Goal: Task Accomplishment & Management: Use online tool/utility

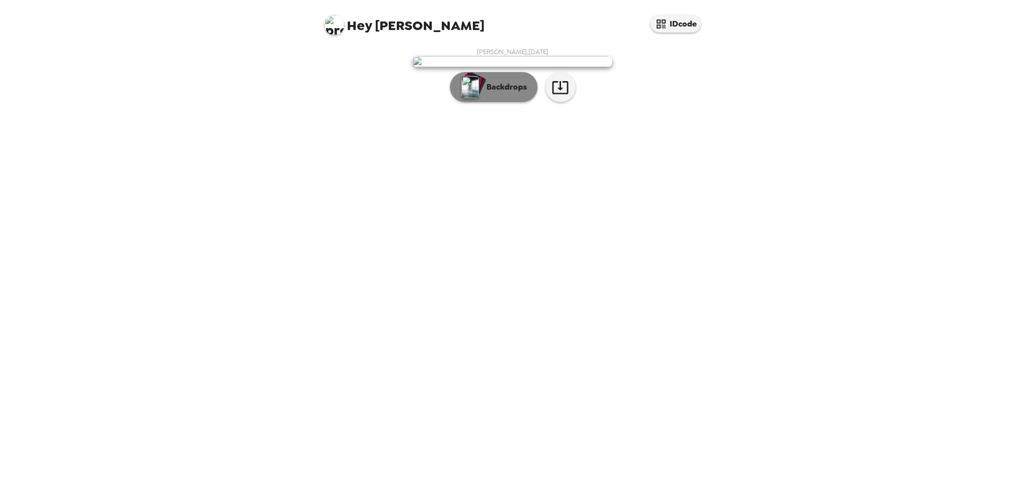
click at [514, 93] on p "Backdrops" at bounding box center [504, 87] width 46 height 12
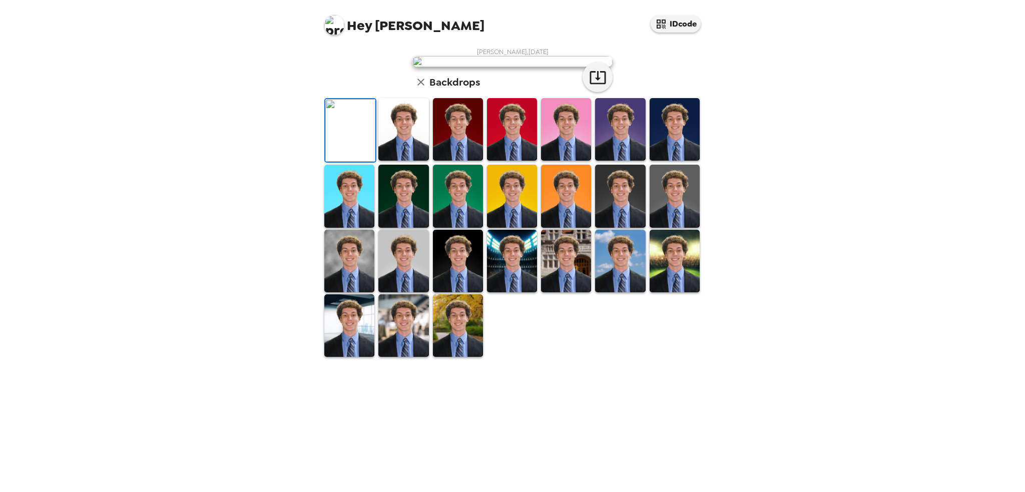
click at [415, 161] on img at bounding box center [403, 129] width 50 height 63
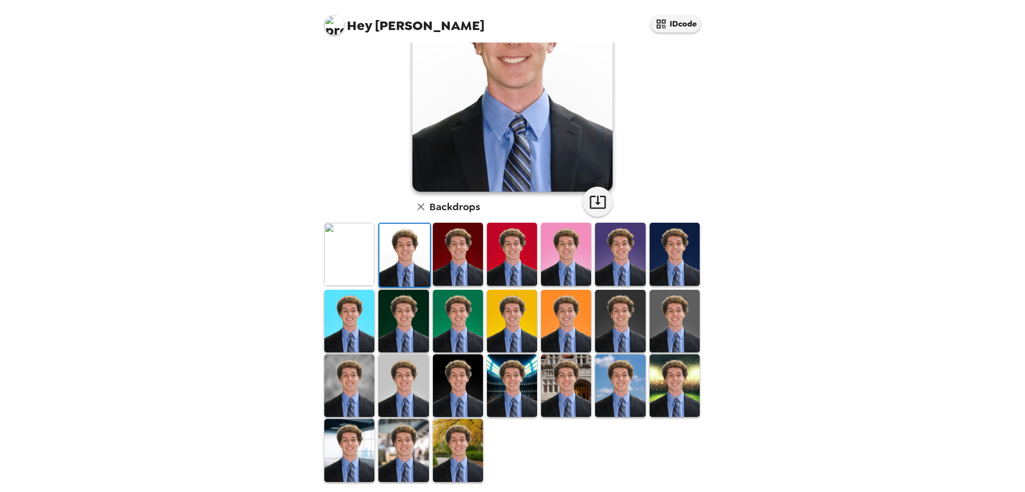
click at [461, 378] on img at bounding box center [458, 385] width 50 height 63
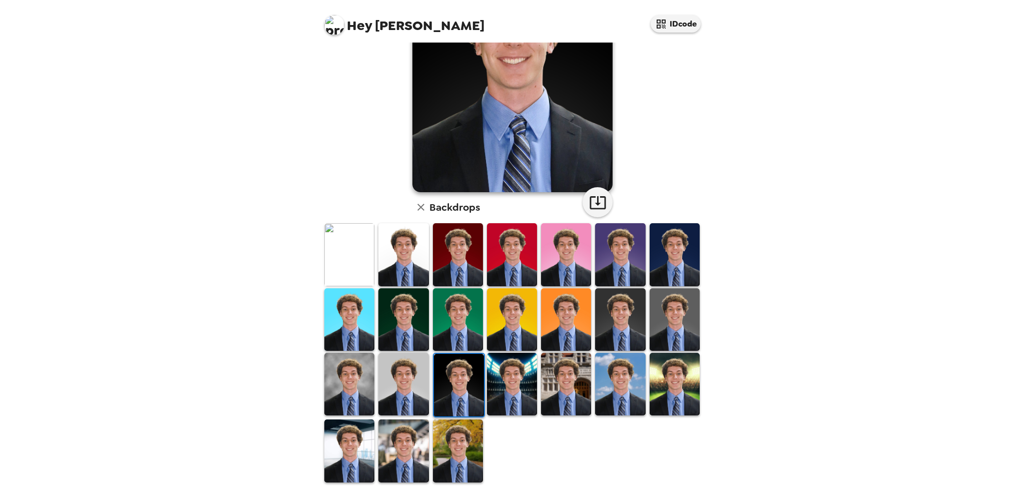
click at [497, 384] on img at bounding box center [512, 384] width 50 height 63
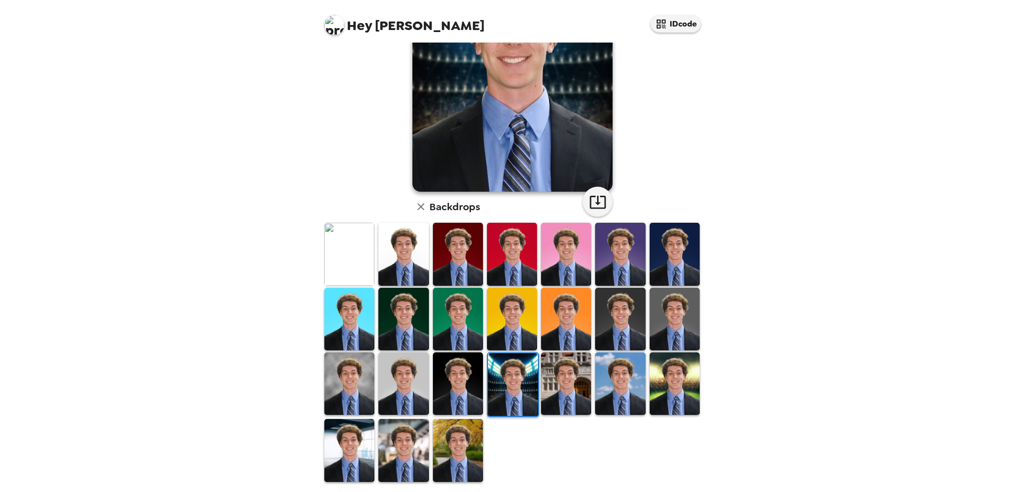
click at [559, 392] on img at bounding box center [566, 383] width 50 height 63
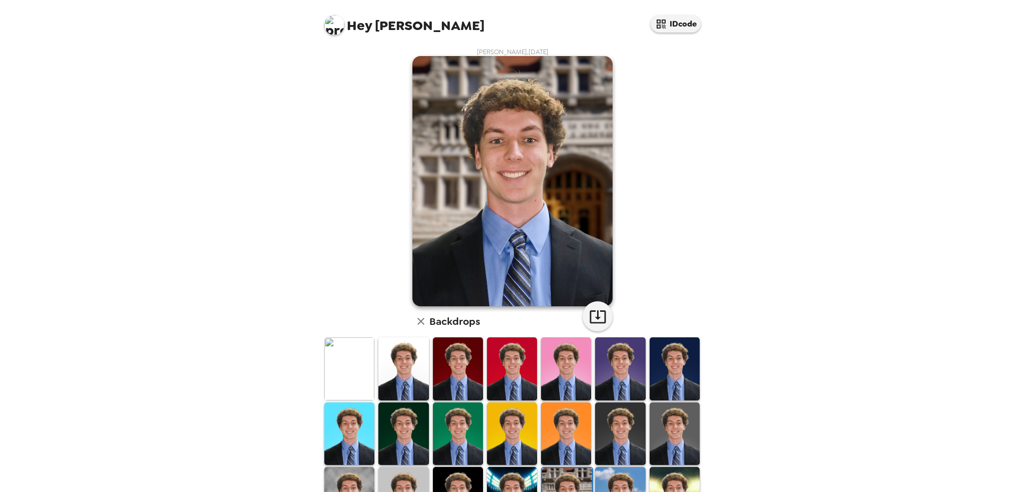
click at [656, 426] on img at bounding box center [675, 433] width 50 height 63
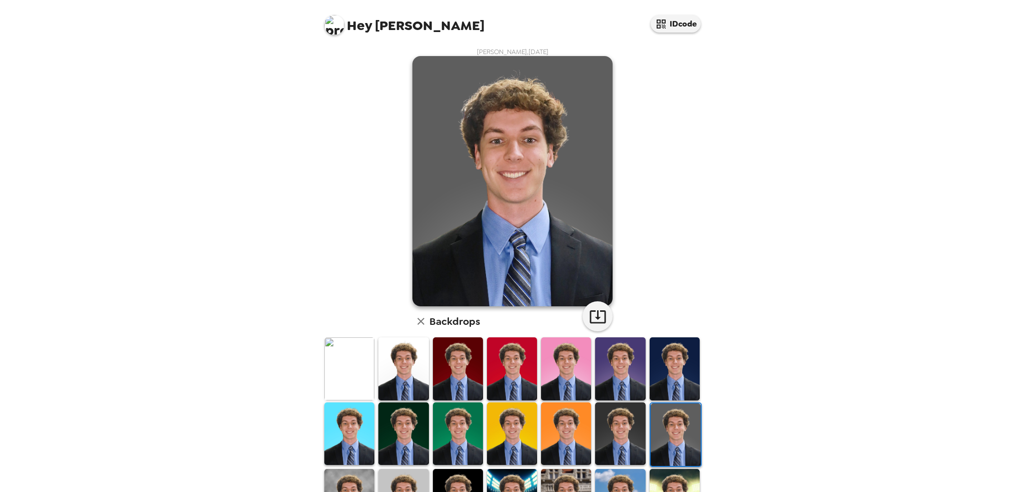
click at [651, 463] on img at bounding box center [676, 434] width 50 height 63
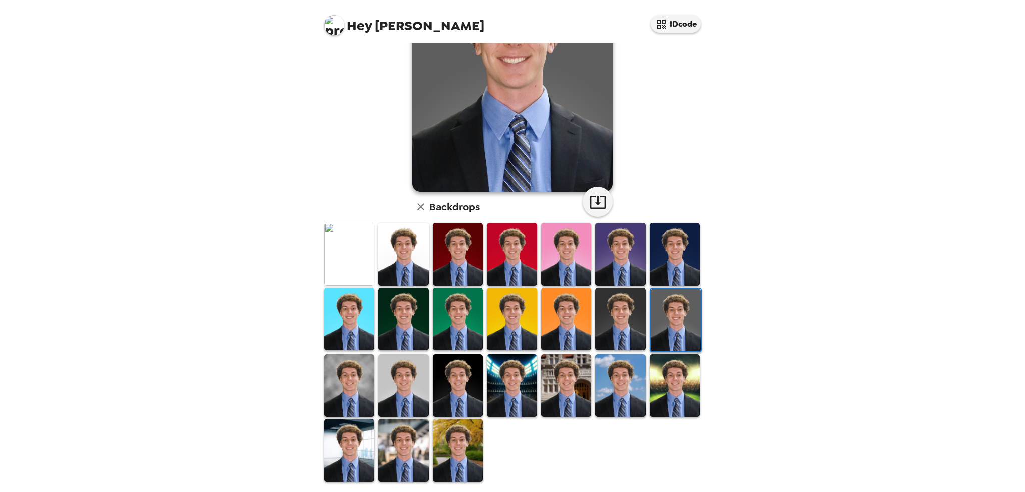
click at [456, 437] on img at bounding box center [458, 450] width 50 height 63
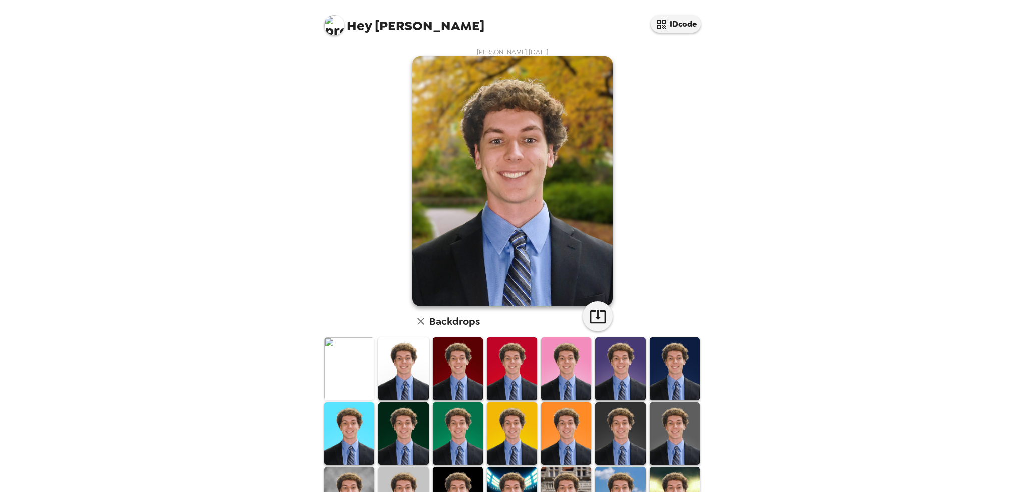
click at [360, 377] on img at bounding box center [349, 368] width 50 height 63
